Goal: Information Seeking & Learning: Learn about a topic

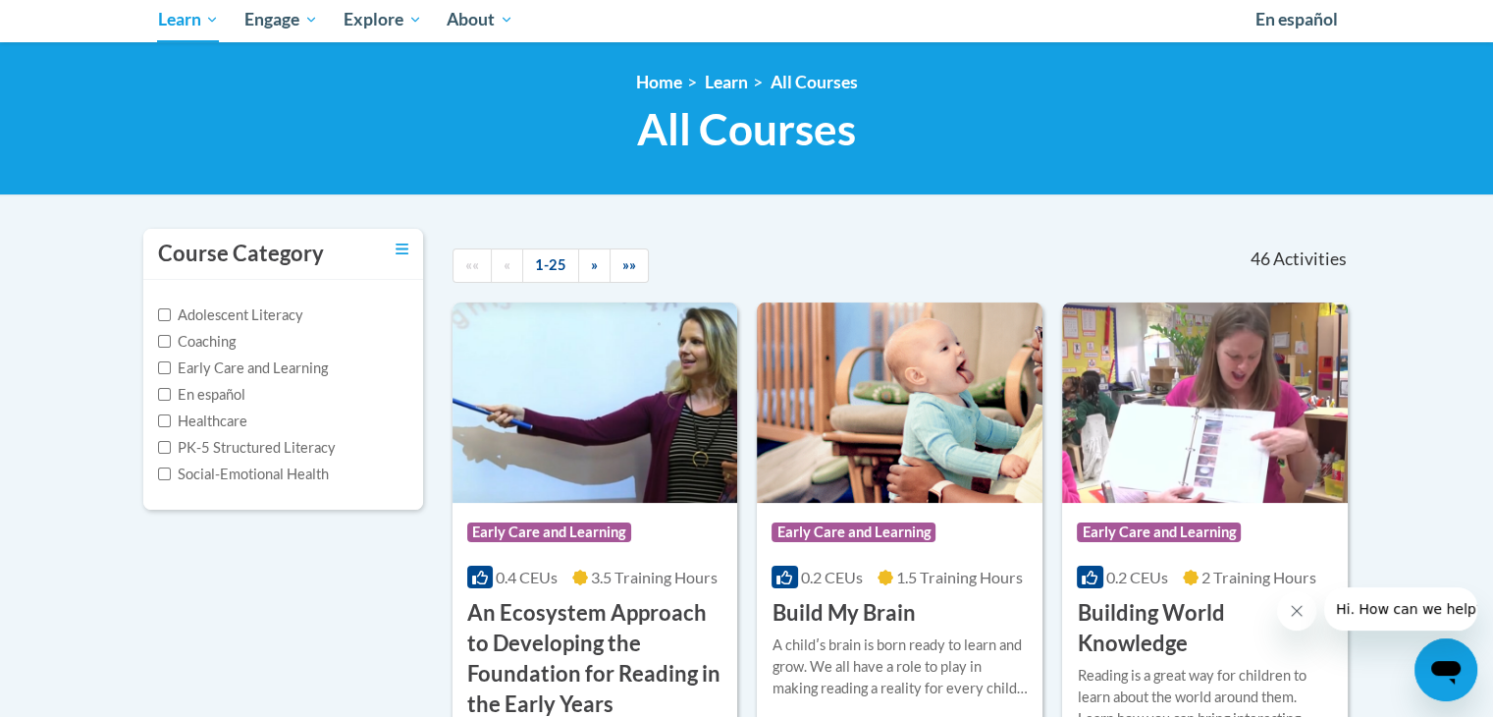
scroll to position [12, 0]
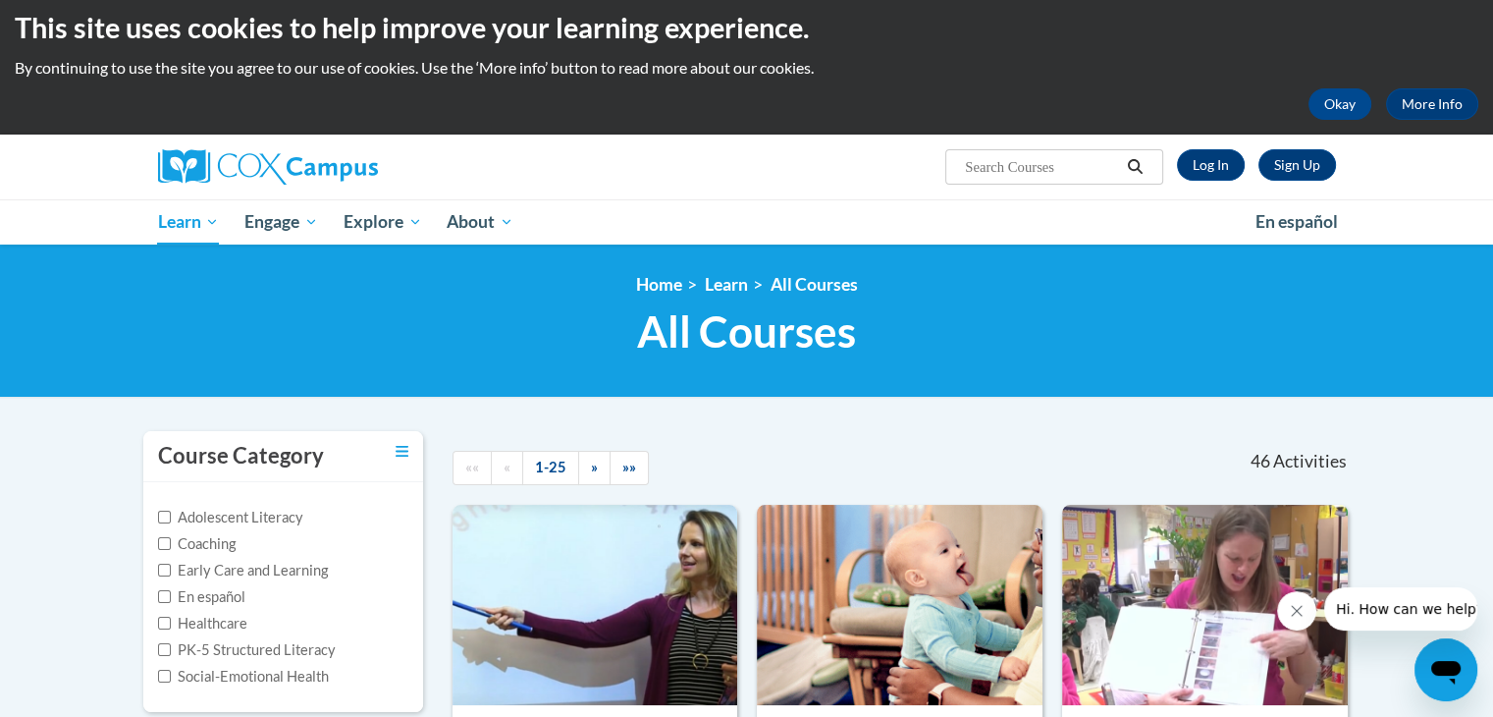
click at [1022, 170] on input "Search..." at bounding box center [1041, 167] width 157 height 24
type input "early literacy"
click at [1131, 172] on icon "Search" at bounding box center [1135, 166] width 18 height 15
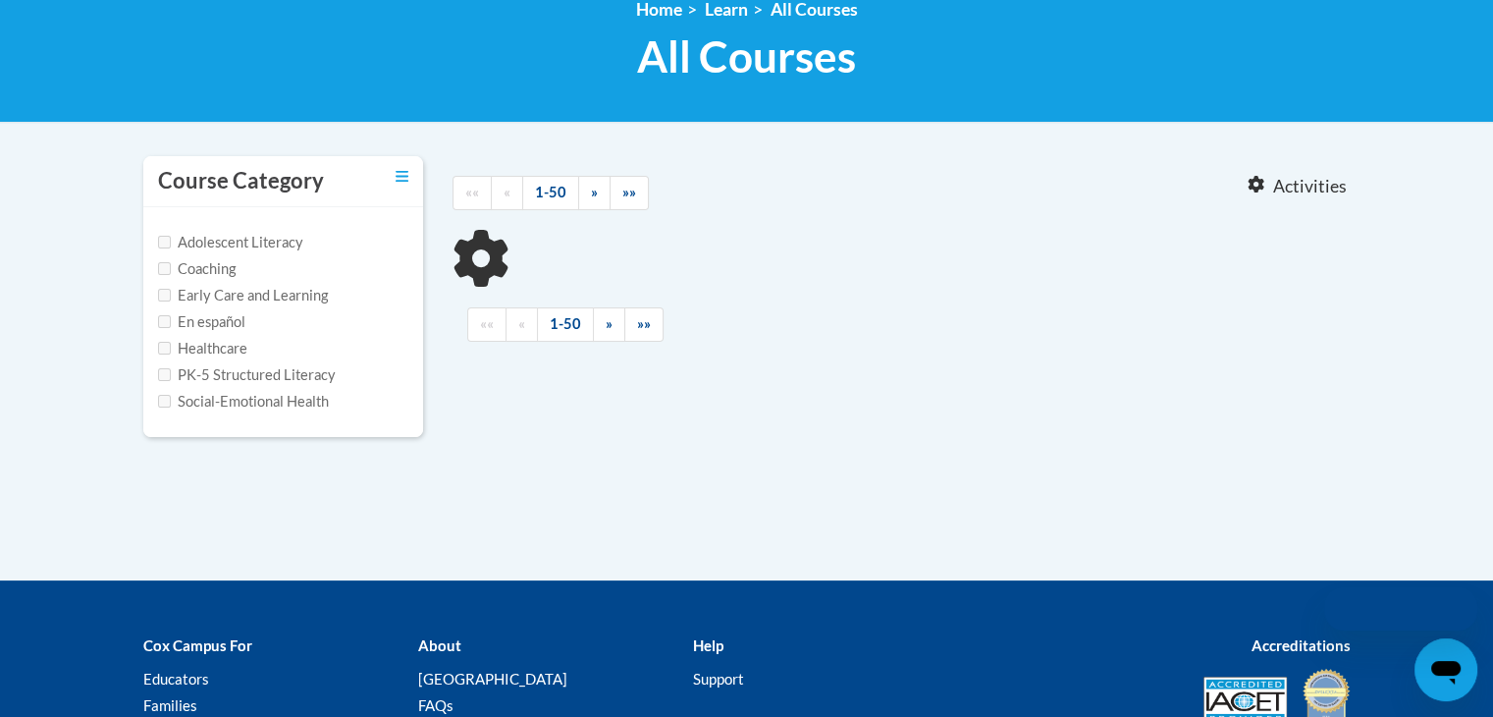
scroll to position [310, 0]
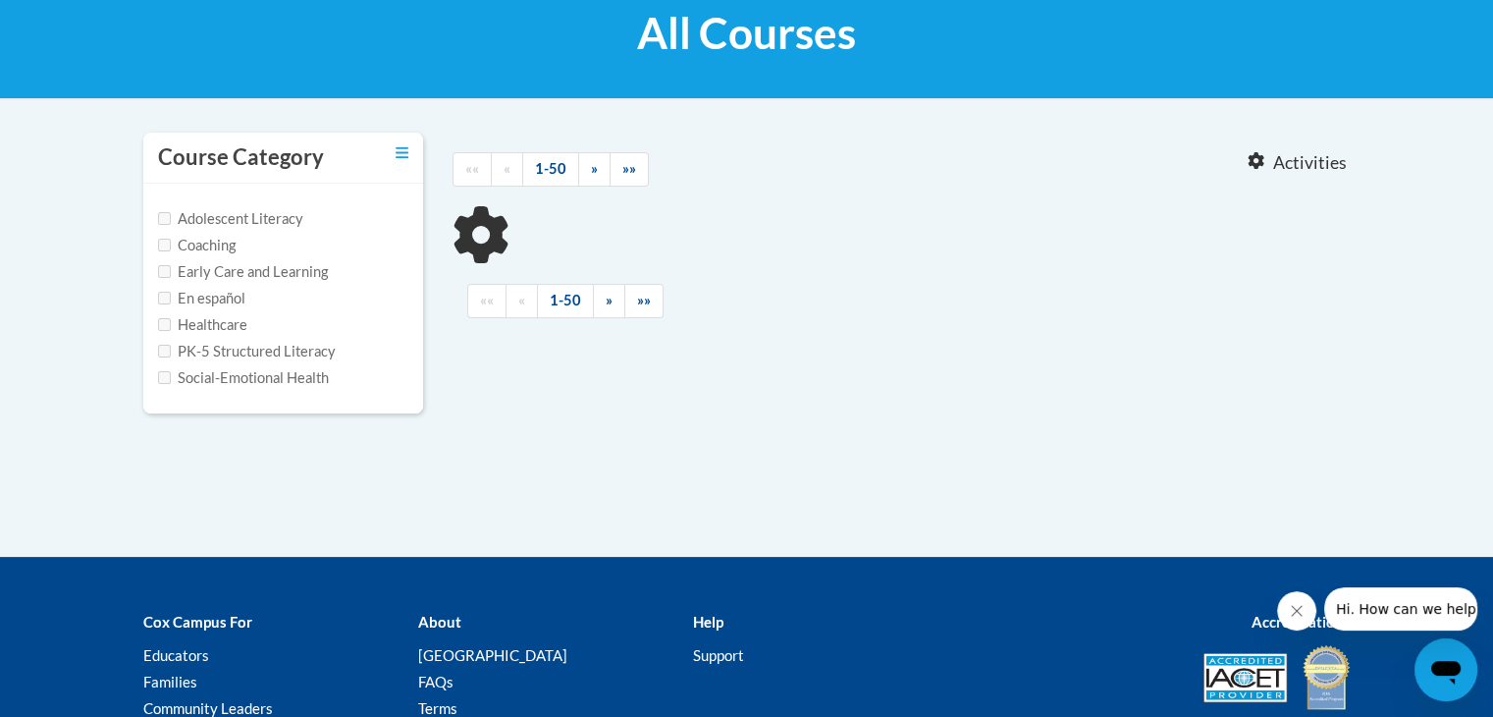
type input "early literacy"
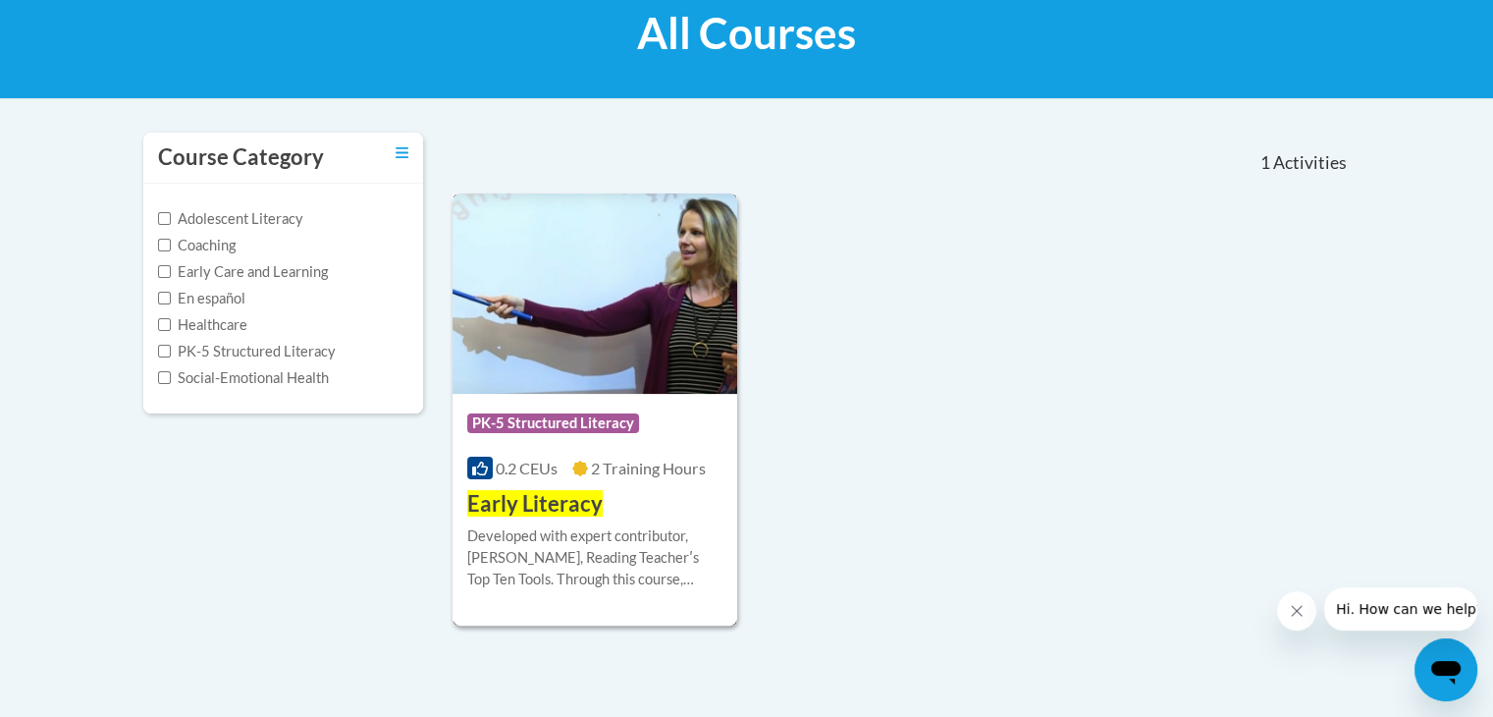
click at [623, 373] on img at bounding box center [596, 293] width 286 height 200
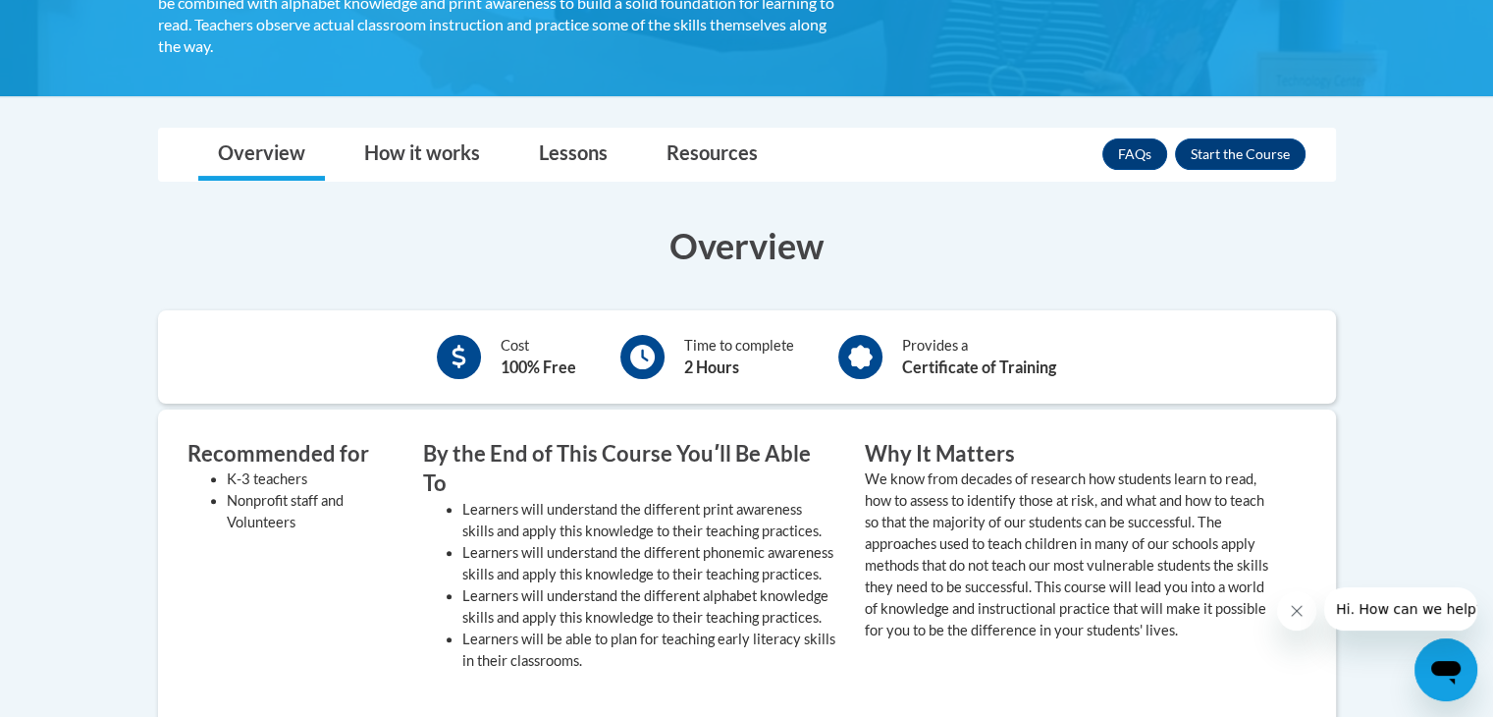
scroll to position [450, 0]
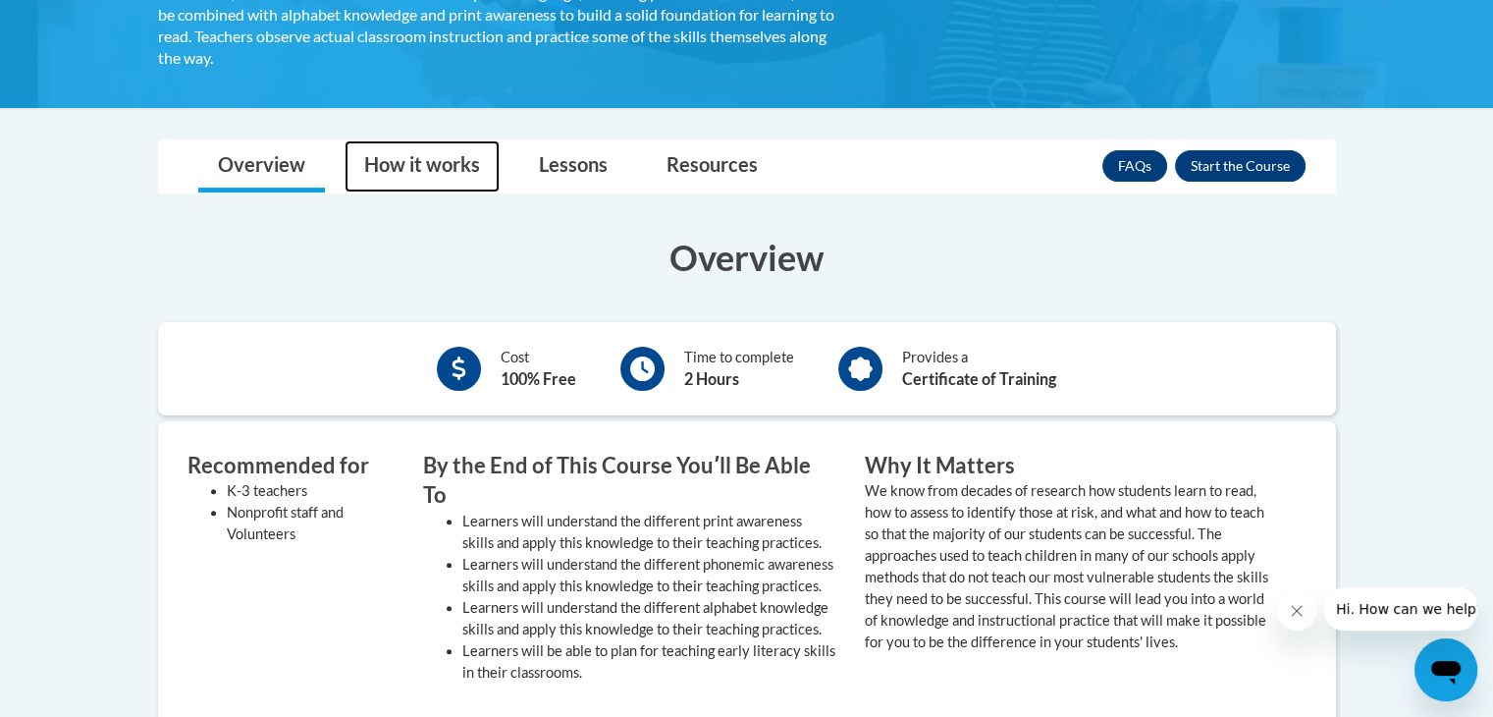
click at [424, 177] on link "How it works" at bounding box center [422, 166] width 155 height 52
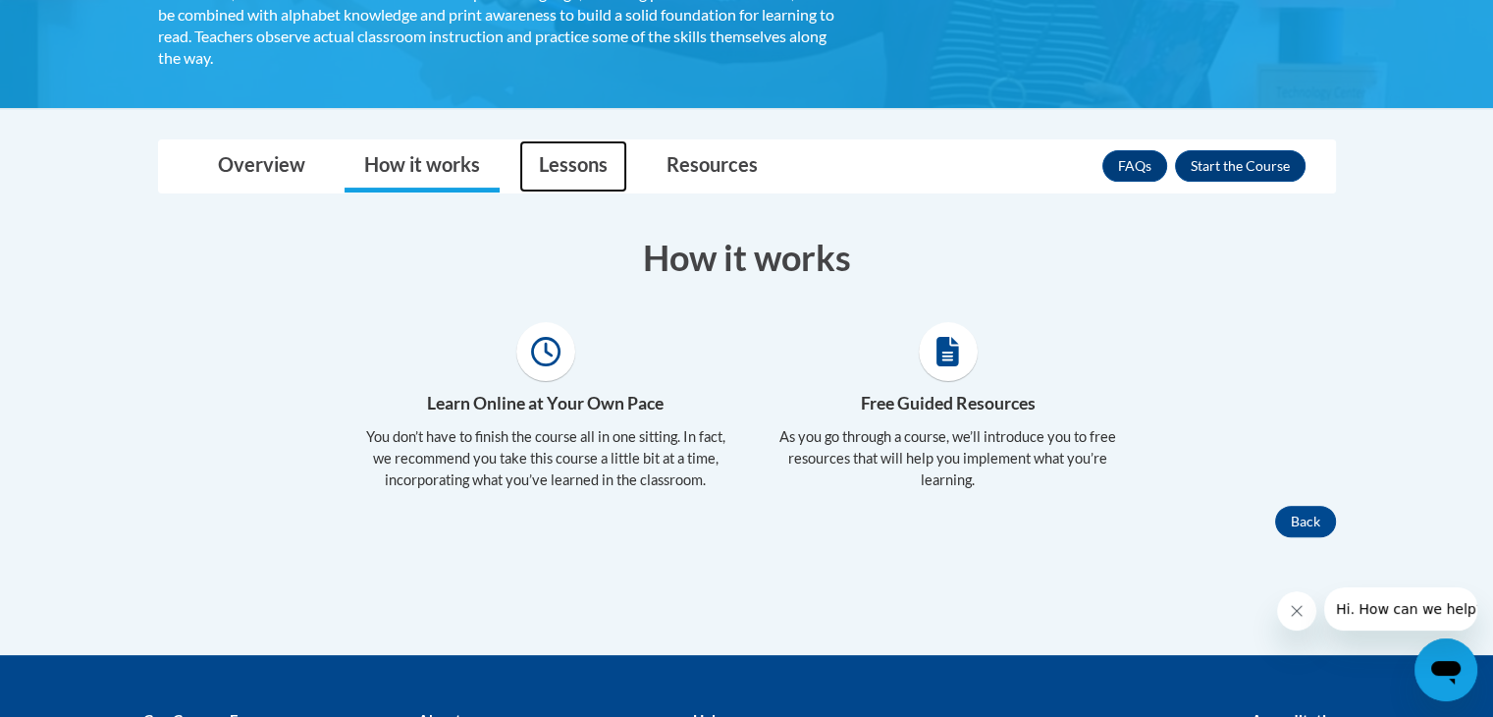
click at [594, 178] on link "Lessons" at bounding box center [573, 166] width 108 height 52
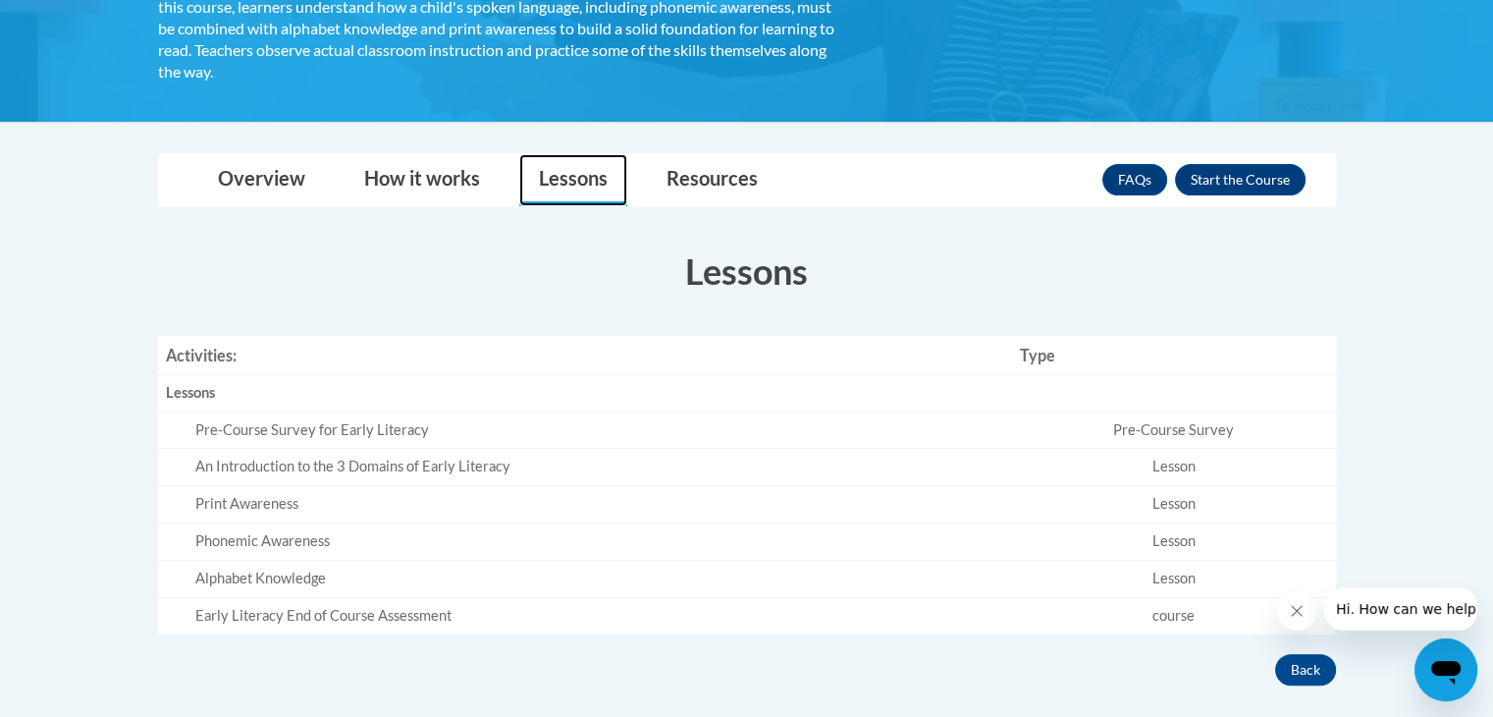
scroll to position [432, 0]
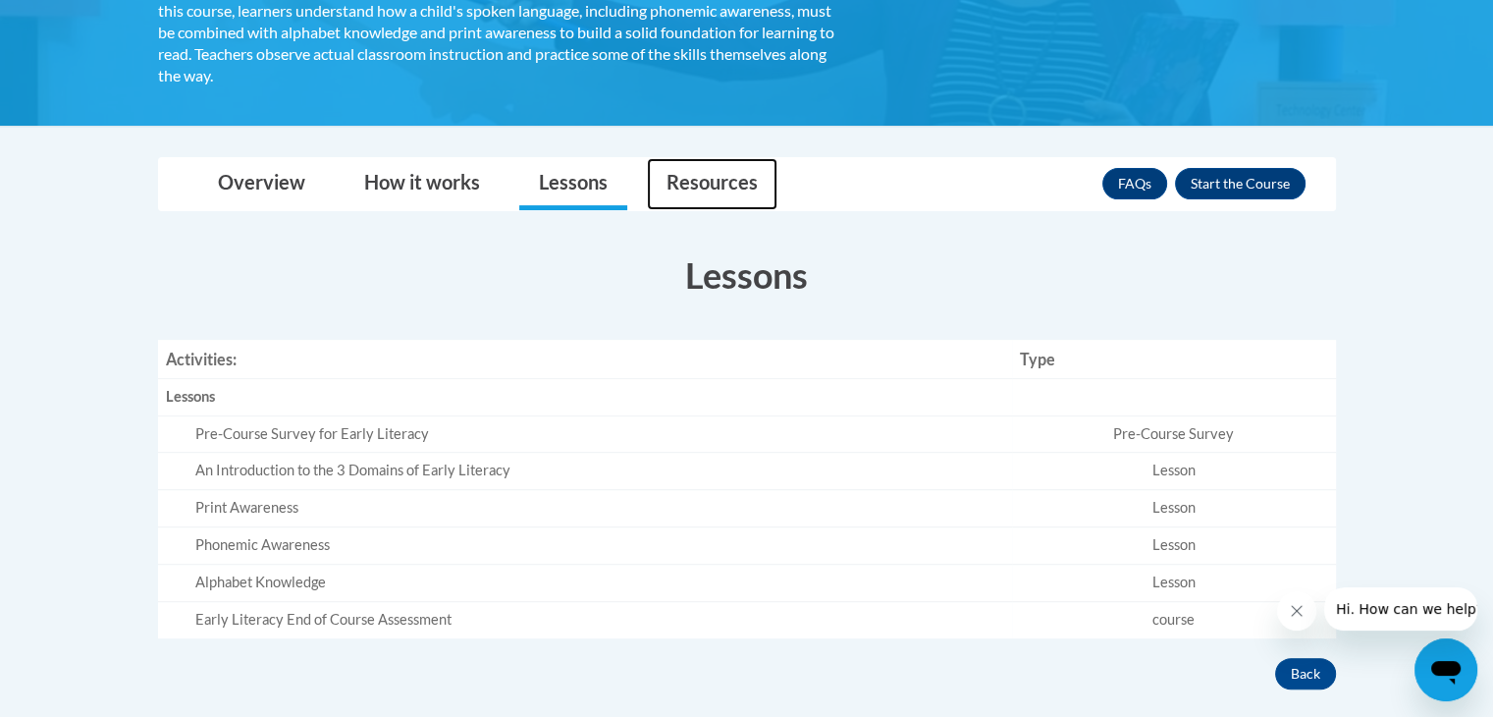
click at [711, 165] on link "Resources" at bounding box center [712, 184] width 131 height 52
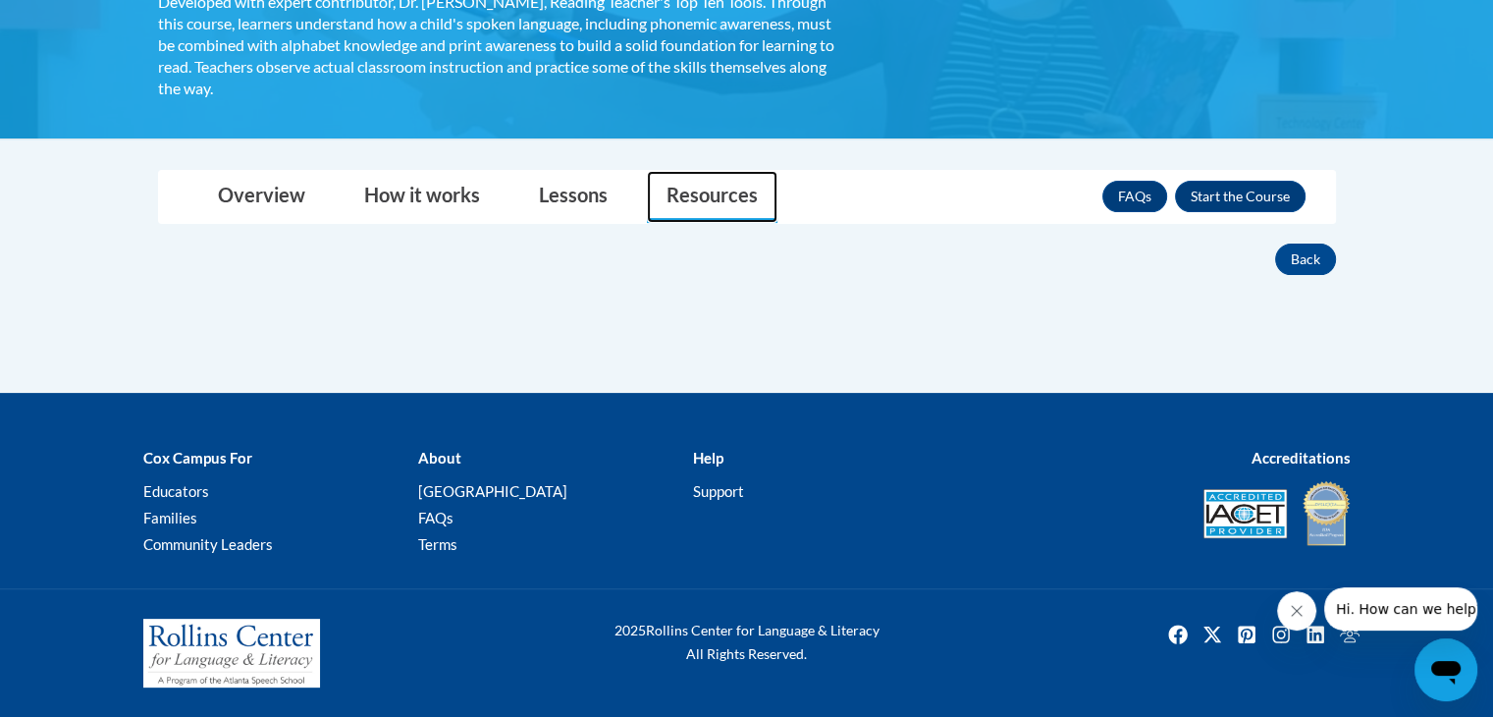
scroll to position [418, 0]
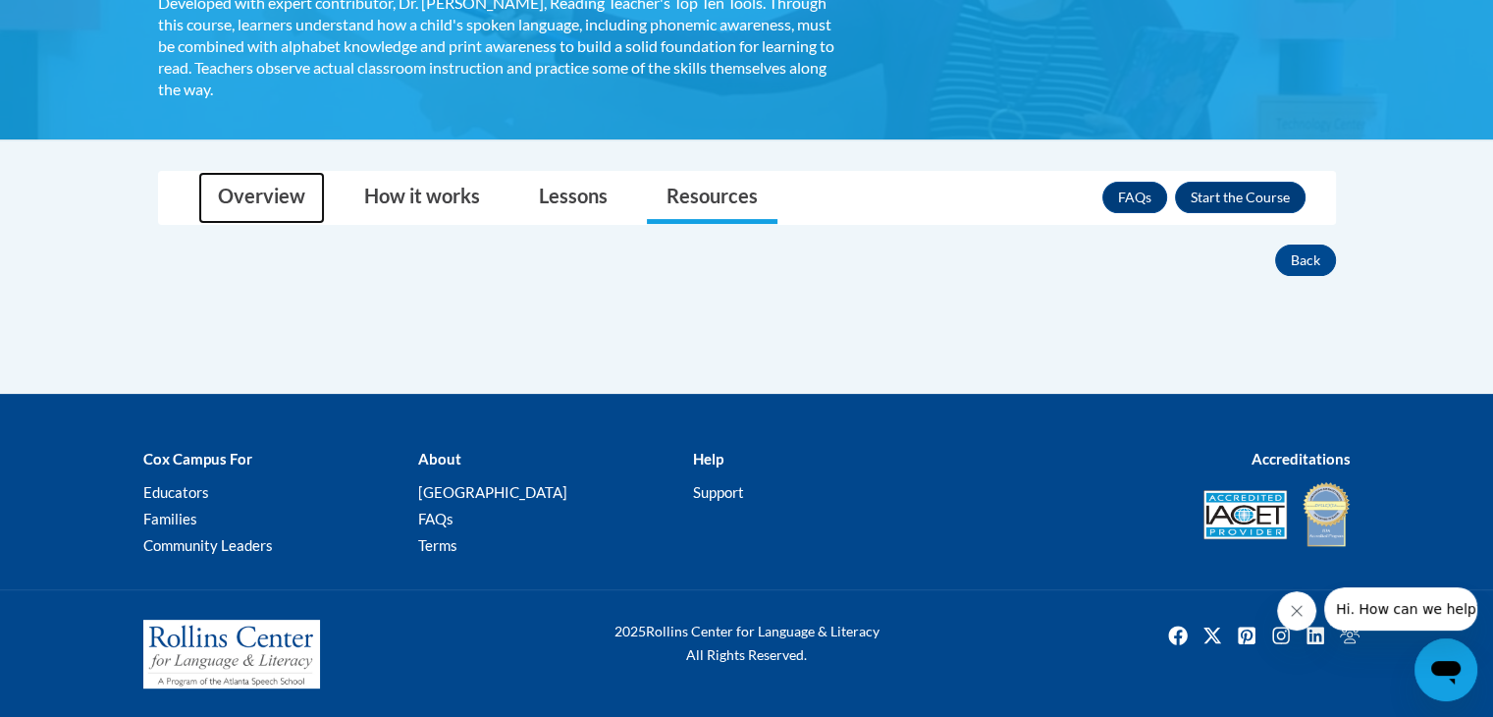
click at [276, 213] on link "Overview" at bounding box center [261, 198] width 127 height 52
